Goal: Transaction & Acquisition: Purchase product/service

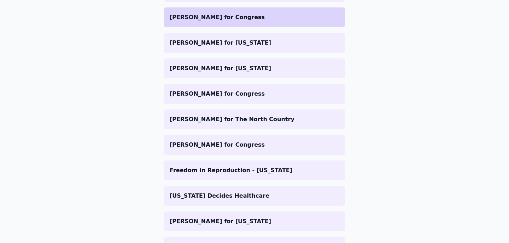
scroll to position [388, 0]
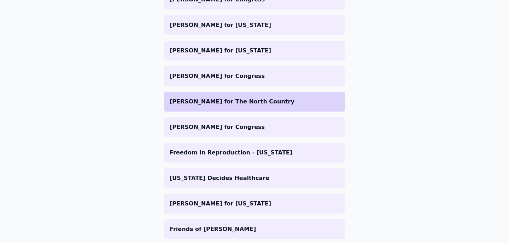
click at [221, 101] on p "[PERSON_NAME] for The North Country" at bounding box center [255, 101] width 170 height 8
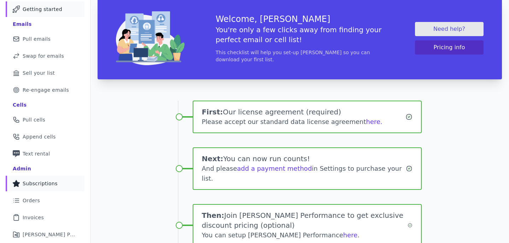
scroll to position [53, 0]
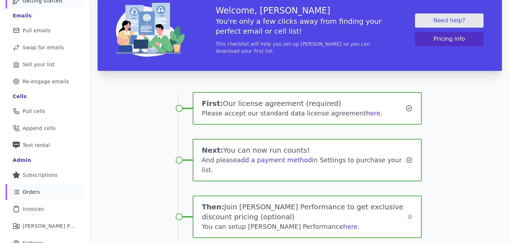
click at [34, 190] on span "Orders" at bounding box center [31, 191] width 17 height 7
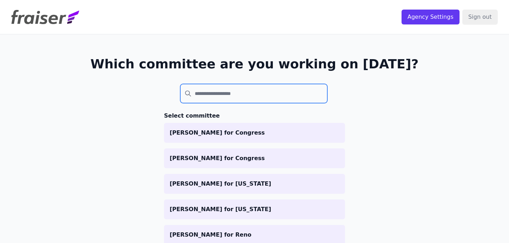
click at [277, 93] on input "search" at bounding box center [253, 93] width 147 height 19
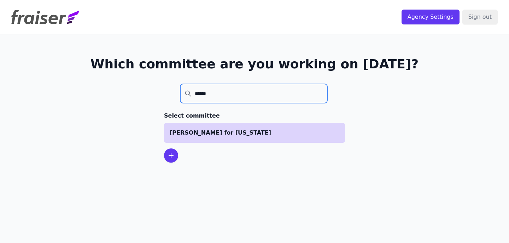
type input "******"
click at [241, 142] on li "Brooke Lierman for Maryland" at bounding box center [254, 133] width 181 height 20
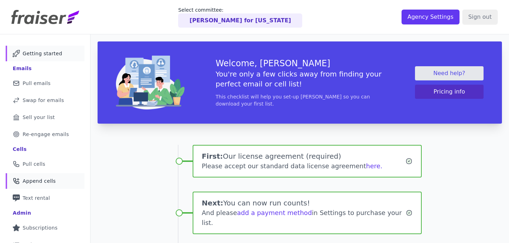
click at [36, 181] on span "Append cells" at bounding box center [39, 180] width 33 height 7
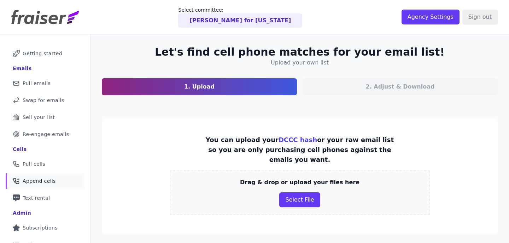
scroll to position [21, 0]
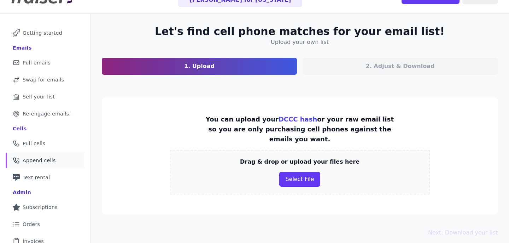
click at [308, 159] on div "Drag & drop or upload your files here Select File" at bounding box center [300, 172] width 260 height 45
click at [306, 171] on button "Select File" at bounding box center [299, 178] width 41 height 15
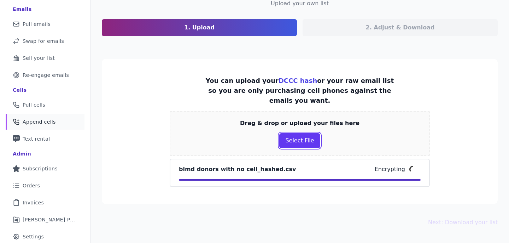
scroll to position [76, 0]
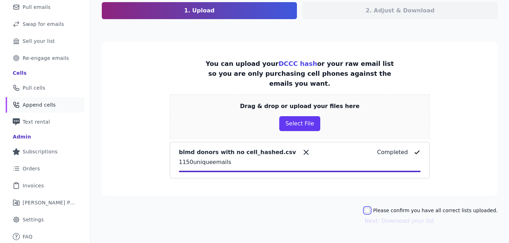
click at [370, 207] on input "Please confirm you have all correct lists uploaded." at bounding box center [368, 210] width 6 height 6
checkbox input "true"
click at [381, 216] on button "Next: Download your list" at bounding box center [400, 220] width 70 height 8
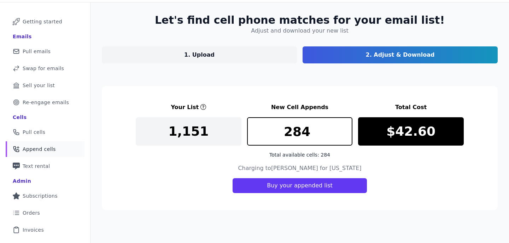
scroll to position [56, 0]
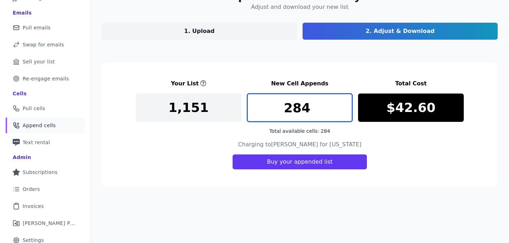
click at [346, 102] on input "284" at bounding box center [300, 107] width 106 height 28
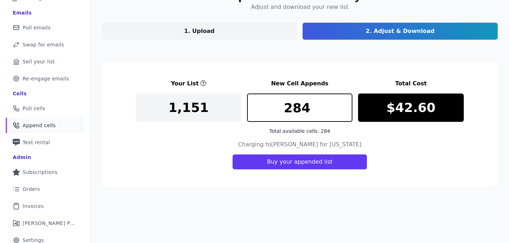
click at [392, 146] on div "Charging to Brooke Lierman for Maryland Buy your appended list" at bounding box center [300, 154] width 328 height 29
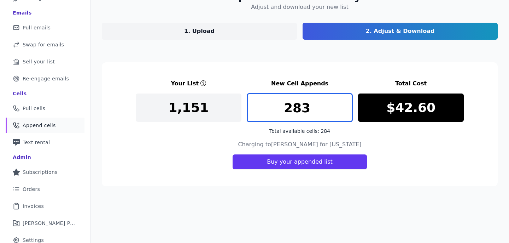
click at [347, 112] on input "283" at bounding box center [300, 107] width 106 height 28
type input "284"
click at [348, 103] on input "284" at bounding box center [300, 107] width 106 height 28
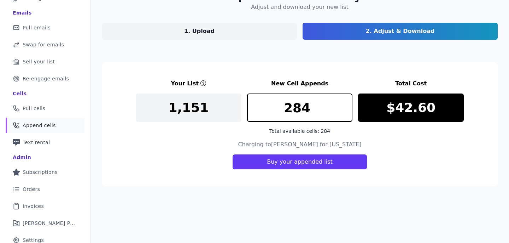
click at [381, 138] on section "Your List New Cell Appends Total Cost 1,151 284 Total available cells: 284 $42.…" at bounding box center [300, 124] width 396 height 124
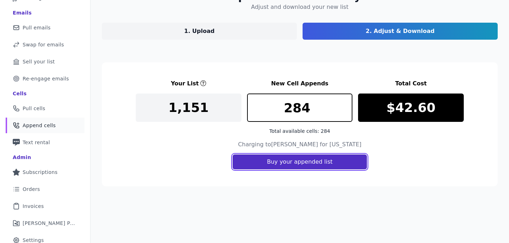
click at [317, 162] on button "Buy your appended list" at bounding box center [300, 161] width 134 height 15
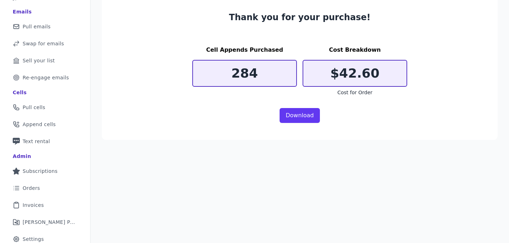
scroll to position [59, 0]
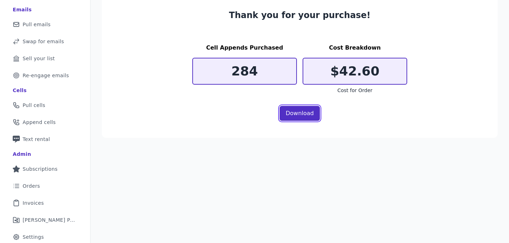
click at [289, 112] on link "Download" at bounding box center [300, 113] width 40 height 15
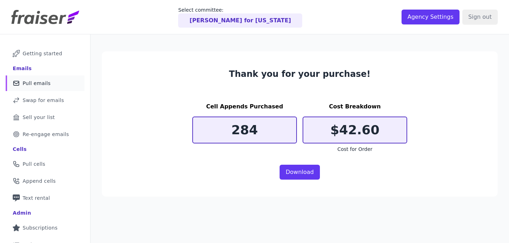
click at [46, 81] on span "Pull emails" at bounding box center [37, 83] width 28 height 7
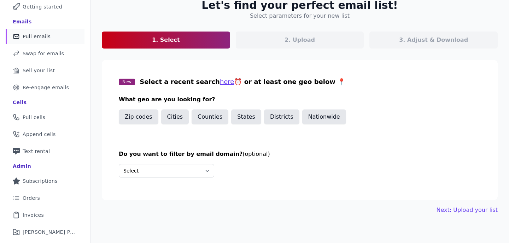
scroll to position [71, 0]
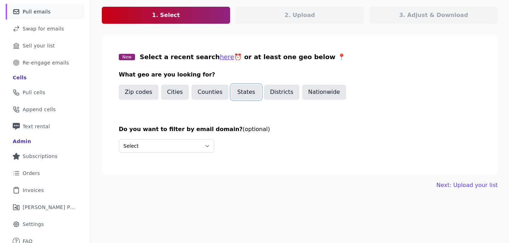
click at [249, 92] on button "States" at bounding box center [246, 92] width 30 height 15
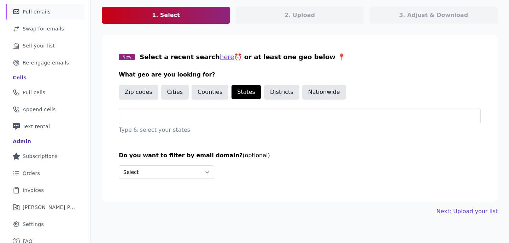
click at [193, 127] on p "Type & select your states" at bounding box center [300, 130] width 362 height 8
click at [194, 122] on div at bounding box center [303, 116] width 356 height 16
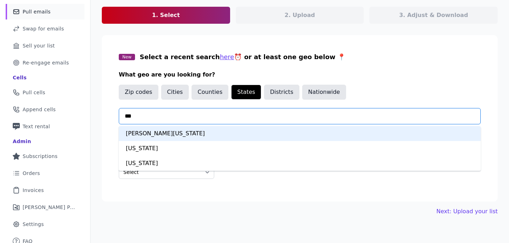
type input "****"
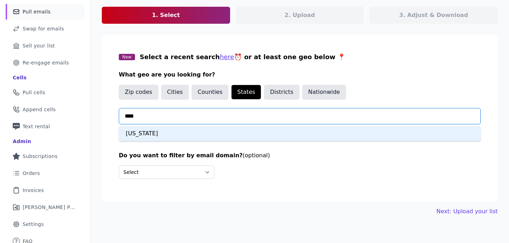
click at [195, 131] on div "Maryland" at bounding box center [300, 133] width 362 height 15
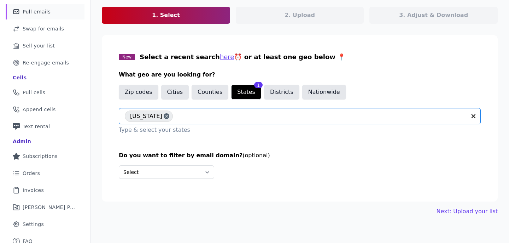
scroll to position [77, 0]
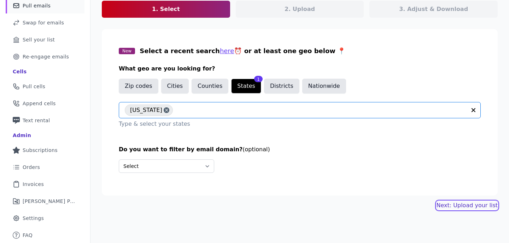
click at [470, 205] on link "Next: Upload your list" at bounding box center [467, 205] width 61 height 8
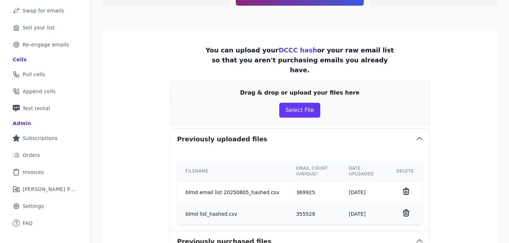
scroll to position [93, 0]
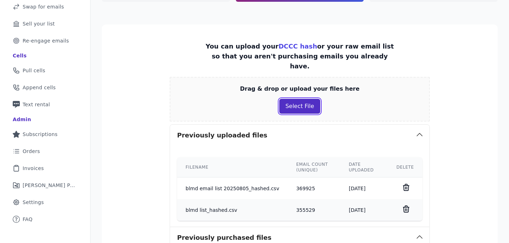
click at [303, 101] on button "Select File" at bounding box center [299, 106] width 41 height 15
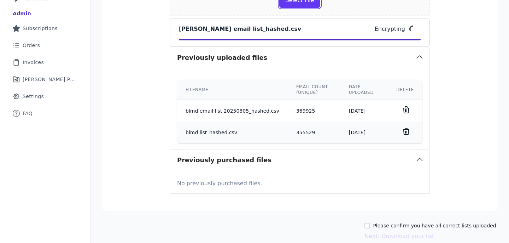
scroll to position [222, 0]
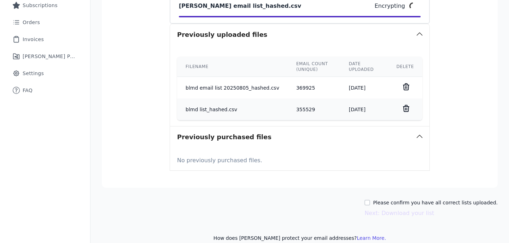
click at [421, 199] on label "Please confirm you have all correct lists uploaded." at bounding box center [435, 202] width 125 height 7
click at [370, 199] on input "Please confirm you have all correct lists uploaded." at bounding box center [368, 202] width 6 height 6
checkbox input "true"
click at [443, 157] on section "You can upload your DCCC hash or your raw email list so that you aren't purchas…" at bounding box center [300, 42] width 396 height 292
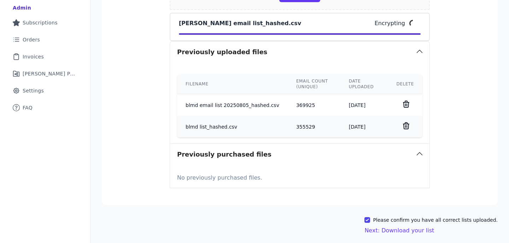
click at [455, 155] on section "You can upload your DCCC hash or your raw email list so that you aren't purchas…" at bounding box center [300, 59] width 396 height 292
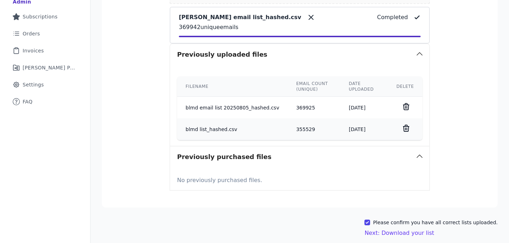
scroll to position [213, 0]
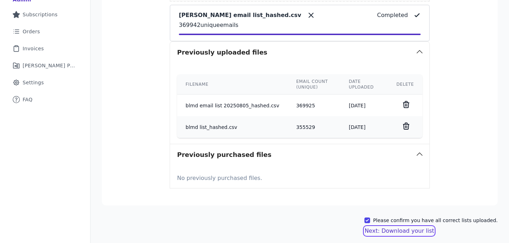
click at [410, 226] on button "Next: Download your list" at bounding box center [400, 230] width 70 height 8
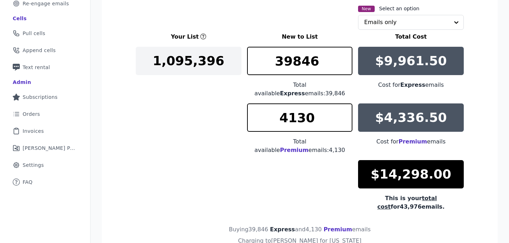
scroll to position [124, 0]
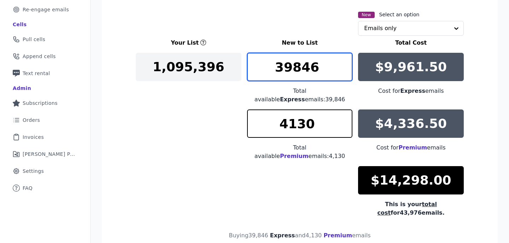
click at [291, 58] on input "39846" at bounding box center [300, 67] width 106 height 28
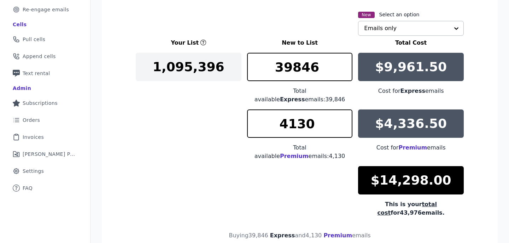
click at [366, 29] on input "text" at bounding box center [406, 28] width 85 height 14
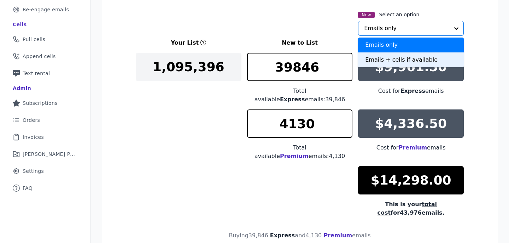
click at [371, 57] on div "Emails + cells if available" at bounding box center [411, 59] width 106 height 15
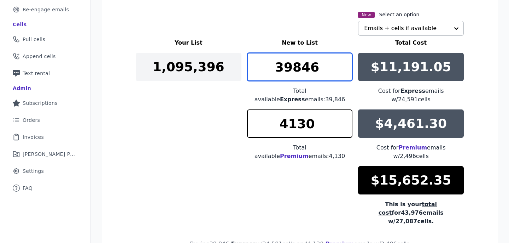
click at [277, 65] on input "39846" at bounding box center [300, 67] width 106 height 28
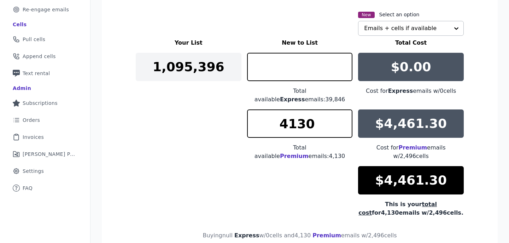
type input "0"
click at [202, 151] on div "Your List New to List Total Cost 1,095,396 0 Total available Express emails: 39…" at bounding box center [300, 128] width 328 height 178
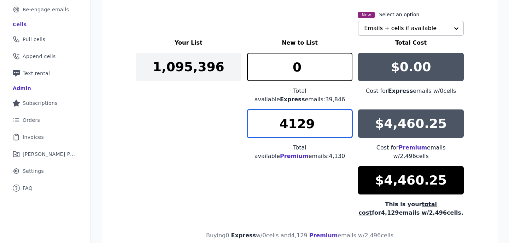
click at [347, 121] on input "4129" at bounding box center [300, 123] width 106 height 28
click at [347, 121] on input "4128" at bounding box center [300, 123] width 106 height 28
click at [347, 121] on input "4094" at bounding box center [300, 123] width 106 height 28
click at [347, 121] on input "4085" at bounding box center [300, 123] width 106 height 28
click at [347, 121] on input "4084" at bounding box center [300, 123] width 106 height 28
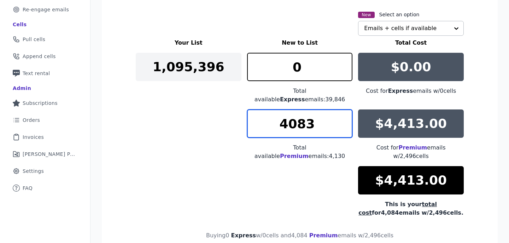
click at [347, 121] on input "4083" at bounding box center [300, 123] width 106 height 28
click at [347, 121] on input "4082" at bounding box center [300, 123] width 106 height 28
click at [347, 121] on input "4081" at bounding box center [300, 123] width 106 height 28
click at [347, 121] on input "4080" at bounding box center [300, 123] width 106 height 28
click at [347, 121] on input "4079" at bounding box center [300, 123] width 106 height 28
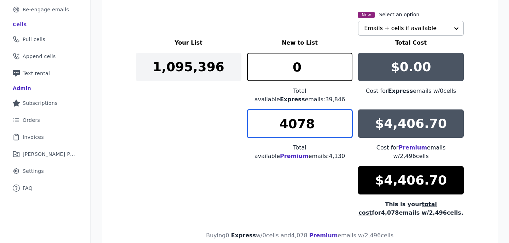
click at [347, 121] on input "4078" at bounding box center [300, 123] width 106 height 28
click at [347, 121] on input "4077" at bounding box center [300, 123] width 106 height 28
click at [347, 121] on input "4076" at bounding box center [300, 123] width 106 height 28
click at [347, 121] on input "4065" at bounding box center [300, 123] width 106 height 28
click at [347, 121] on input "4053" at bounding box center [300, 123] width 106 height 28
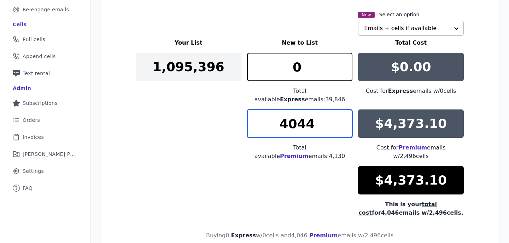
click at [347, 121] on input "4044" at bounding box center [300, 123] width 106 height 28
click at [347, 121] on input "4042" at bounding box center [300, 123] width 106 height 28
click at [347, 121] on input "4036" at bounding box center [300, 123] width 106 height 28
click at [347, 121] on input "4029" at bounding box center [300, 123] width 106 height 28
click at [347, 121] on input "4022" at bounding box center [300, 123] width 106 height 28
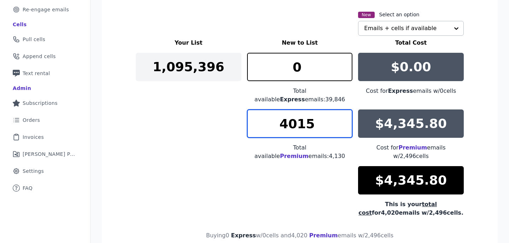
click at [347, 121] on input "4015" at bounding box center [300, 123] width 106 height 28
click at [347, 121] on input "4005" at bounding box center [300, 123] width 106 height 28
click at [347, 121] on input "3993" at bounding box center [300, 123] width 106 height 28
click at [347, 121] on input "3992" at bounding box center [300, 123] width 106 height 28
click at [347, 121] on input "3991" at bounding box center [300, 123] width 106 height 28
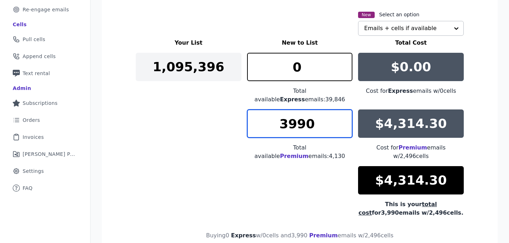
click at [347, 121] on input "3990" at bounding box center [300, 123] width 106 height 28
click at [347, 121] on input "3989" at bounding box center [300, 123] width 106 height 28
click at [347, 121] on input "3988" at bounding box center [300, 123] width 106 height 28
click at [347, 121] on input "3987" at bounding box center [300, 123] width 106 height 28
click at [347, 121] on input "3986" at bounding box center [300, 123] width 106 height 28
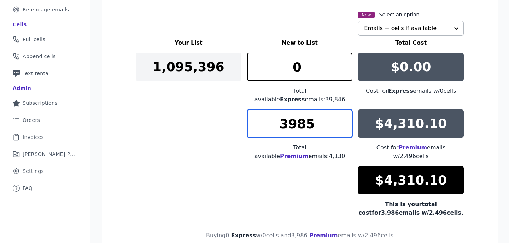
click at [347, 121] on input "3985" at bounding box center [300, 123] width 106 height 28
click at [347, 109] on input "3986" at bounding box center [300, 123] width 106 height 28
type input "3985"
click at [347, 120] on input "3985" at bounding box center [300, 123] width 106 height 28
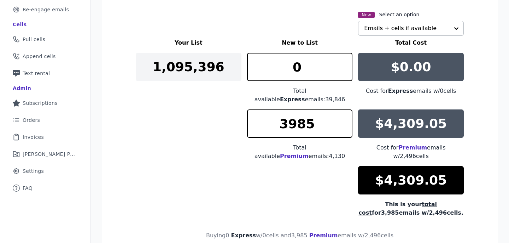
click at [216, 149] on div "Your List New to List Total Cost 1,095,396 0 Total available Express emails: 39…" at bounding box center [300, 128] width 328 height 178
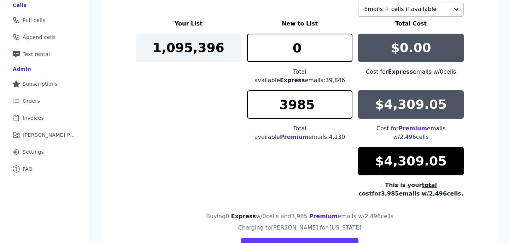
scroll to position [144, 0]
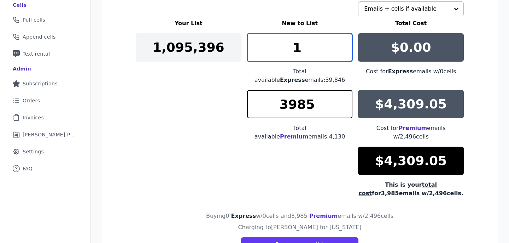
click at [347, 44] on input "1" at bounding box center [300, 47] width 106 height 28
click at [347, 44] on input "2" at bounding box center [300, 47] width 106 height 28
click at [347, 51] on input "1" at bounding box center [300, 47] width 106 height 28
click at [347, 53] on input "0" at bounding box center [300, 47] width 106 height 28
type input "1"
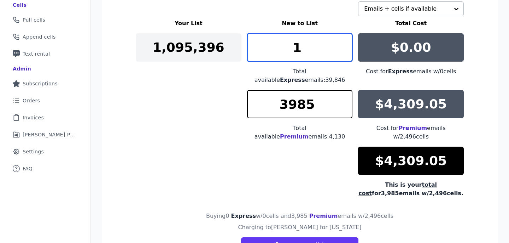
click at [347, 41] on input "1" at bounding box center [300, 47] width 106 height 28
click at [225, 89] on div "Your List New to List Total Cost 1,095,396 1 Total available Express emails: 39…" at bounding box center [300, 108] width 328 height 178
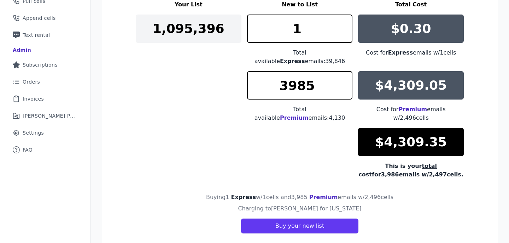
scroll to position [164, 0]
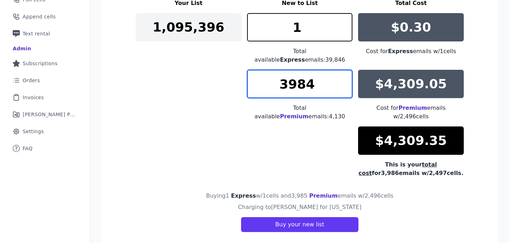
type input "3984"
click at [346, 82] on input "3984" at bounding box center [300, 84] width 106 height 28
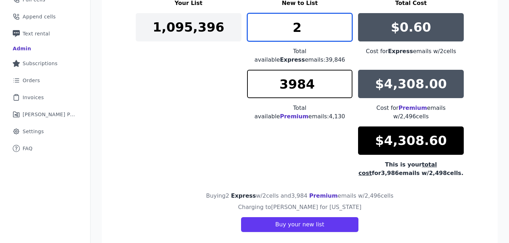
click at [345, 21] on input "2" at bounding box center [300, 27] width 106 height 28
click at [345, 21] on input "3" at bounding box center [300, 27] width 106 height 28
click at [346, 33] on input "2" at bounding box center [300, 27] width 106 height 28
type input "1"
click at [346, 33] on input "1" at bounding box center [300, 27] width 106 height 28
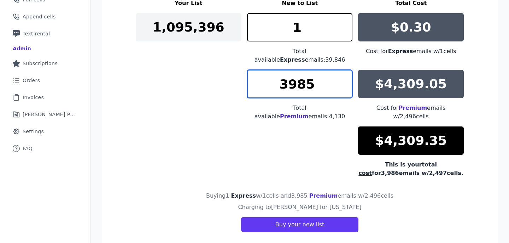
click at [347, 70] on input "3985" at bounding box center [300, 84] width 106 height 28
click at [347, 70] on input "3986" at bounding box center [300, 84] width 106 height 28
type input "3985"
click at [348, 81] on input "3985" at bounding box center [300, 84] width 106 height 28
click at [223, 121] on div "Your List New to List Total Cost 1,095,396 1 Total available Express emails: 39…" at bounding box center [300, 88] width 328 height 178
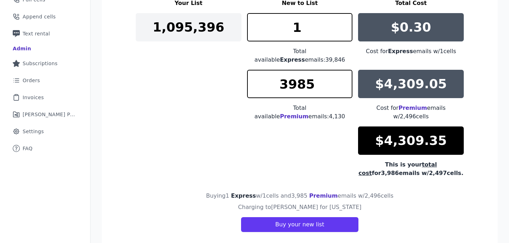
click at [214, 149] on div "Your List New to List Total Cost 1,095,396 1 Total available Express emails: 39…" at bounding box center [300, 88] width 328 height 178
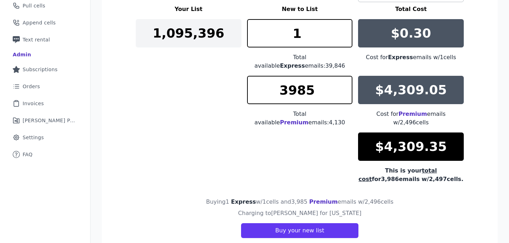
scroll to position [164, 0]
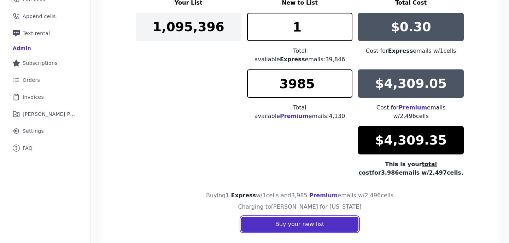
click at [264, 216] on button "Buy your new list" at bounding box center [299, 223] width 117 height 15
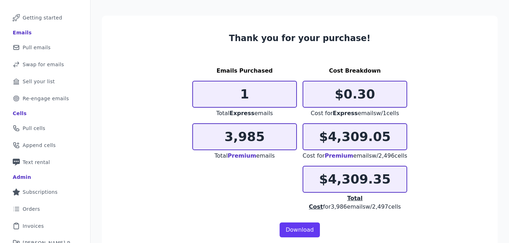
scroll to position [89, 0]
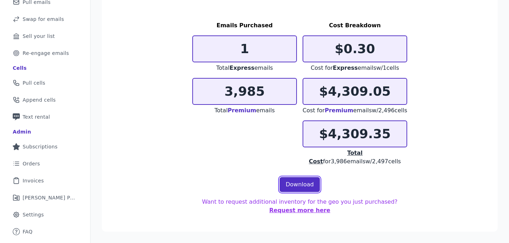
click at [303, 181] on link "Download" at bounding box center [300, 184] width 40 height 15
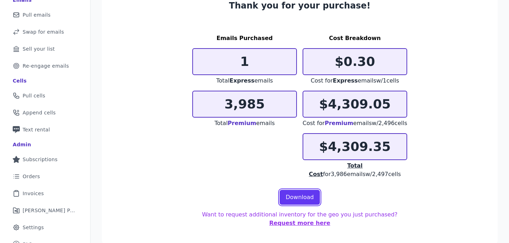
scroll to position [0, 0]
